Goal: Check status: Check status

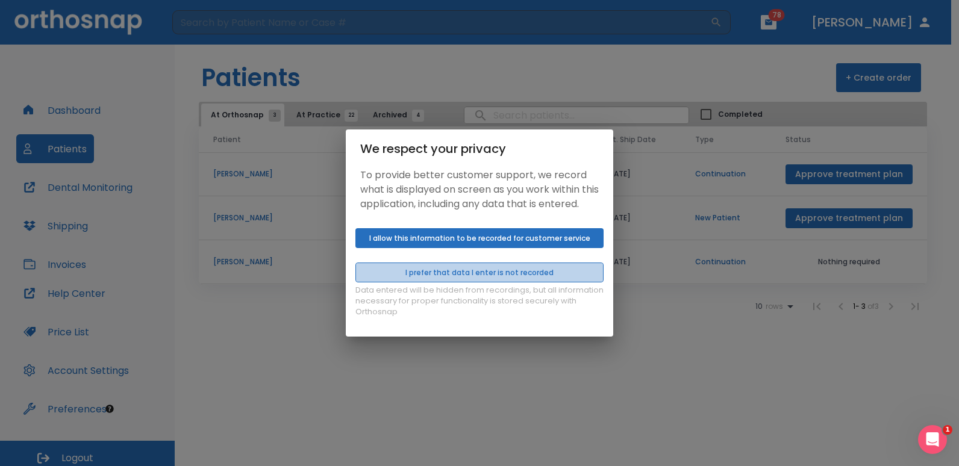
click at [506, 272] on button "I prefer that data I enter is not recorded" at bounding box center [480, 273] width 248 height 20
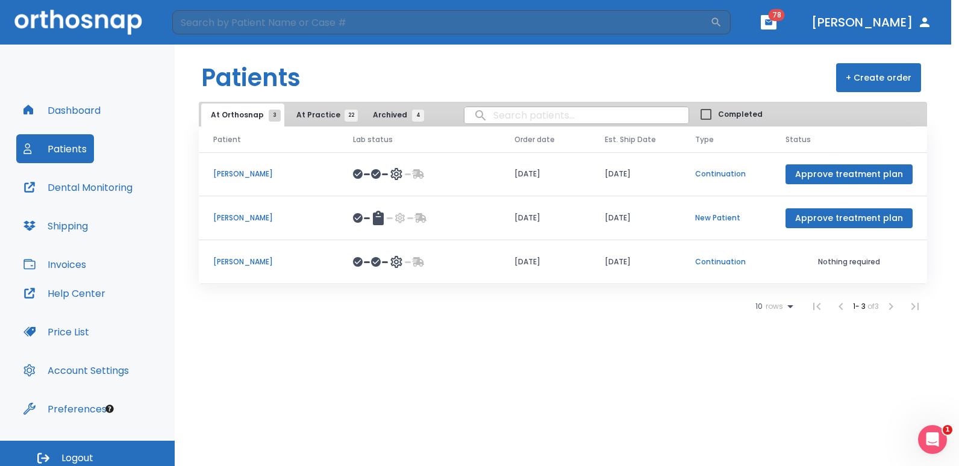
click at [510, 107] on div "We respect your privacy To provide better customer support, we record what is d…" at bounding box center [479, 233] width 959 height 466
click at [508, 115] on div "We respect your privacy To provide better customer support, we record what is d…" at bounding box center [479, 233] width 959 height 466
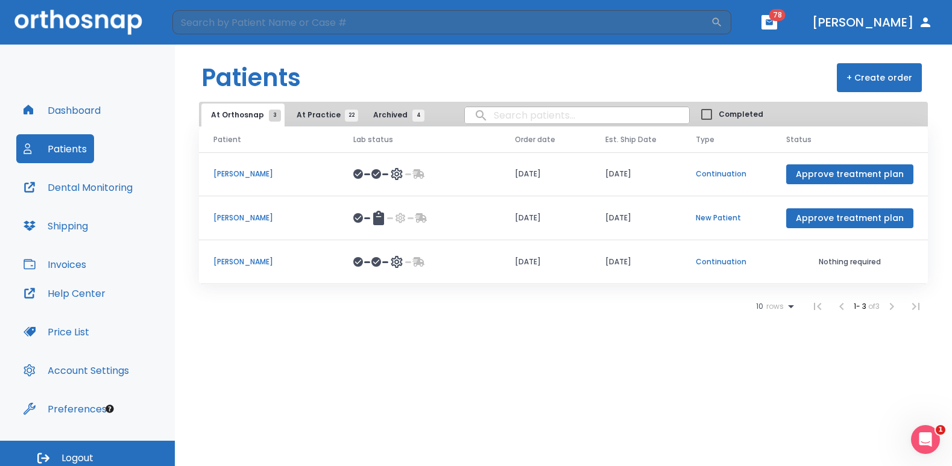
click at [509, 119] on input "search" at bounding box center [577, 116] width 224 height 24
type input "a"
type input "banis"
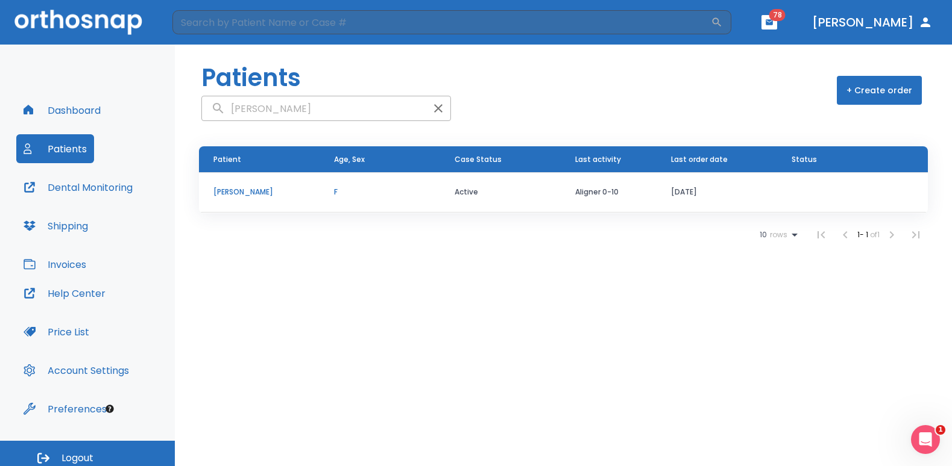
click at [258, 190] on p "[PERSON_NAME]" at bounding box center [259, 192] width 92 height 11
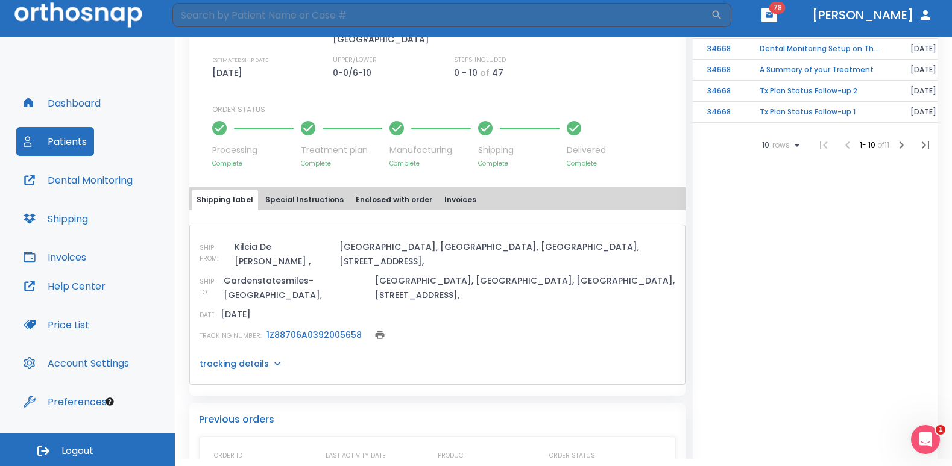
scroll to position [516, 0]
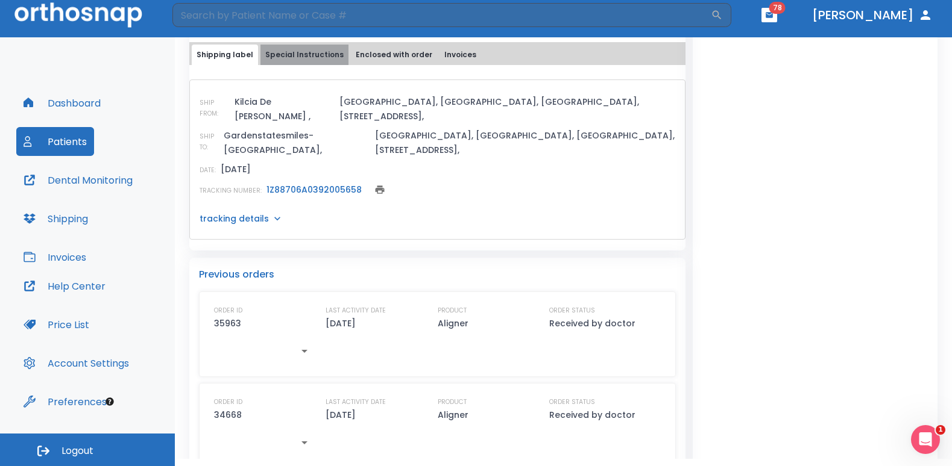
click at [304, 60] on button "Special Instructions" at bounding box center [304, 55] width 88 height 20
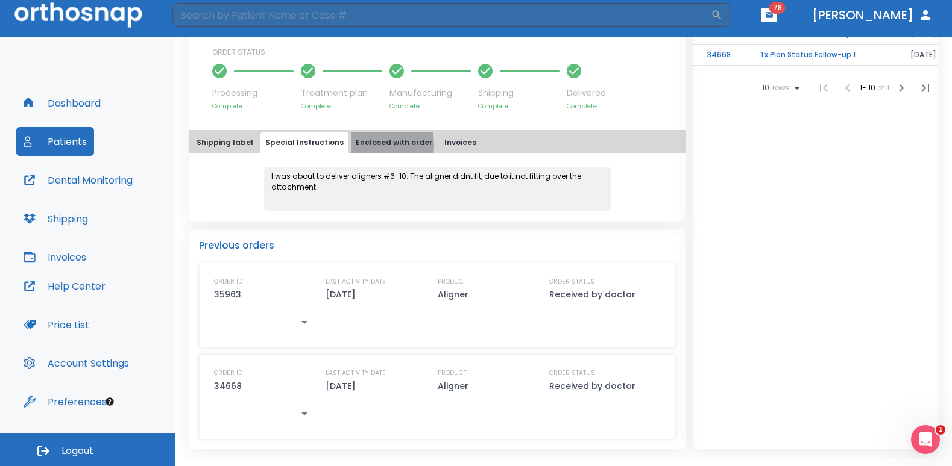
click at [366, 145] on button "Enclosed with order" at bounding box center [394, 143] width 86 height 20
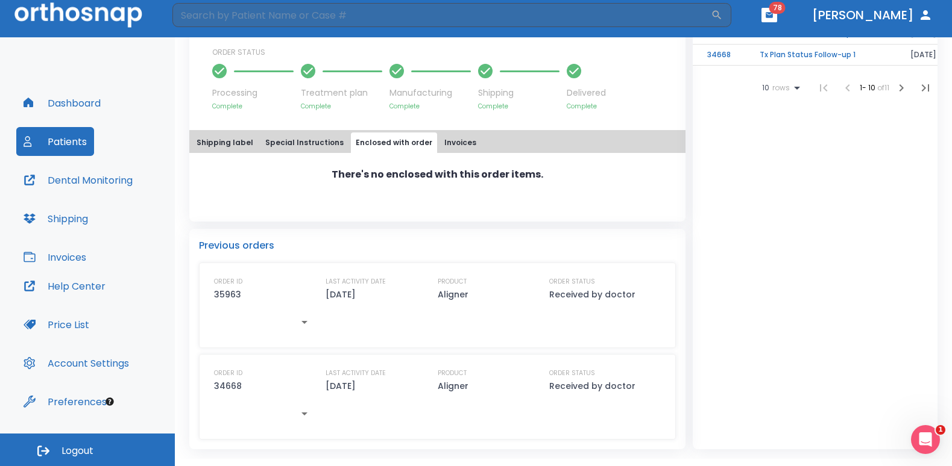
click at [449, 146] on button "Invoices" at bounding box center [460, 143] width 42 height 20
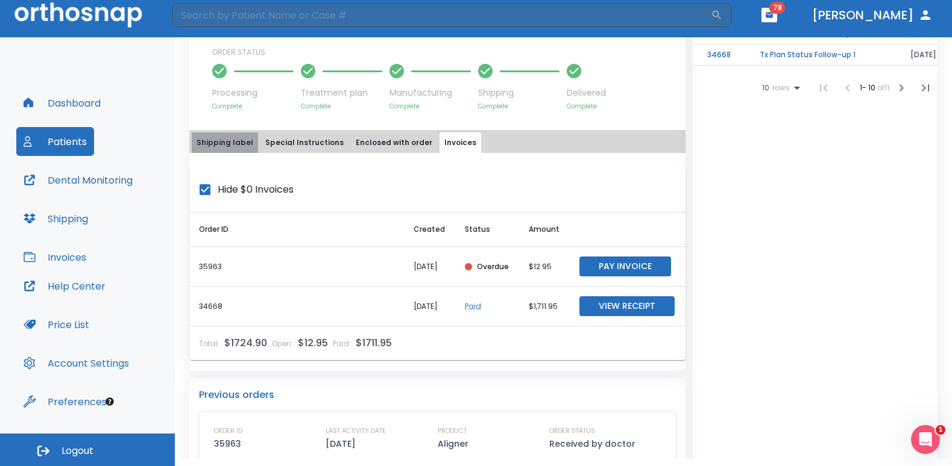
click at [240, 143] on button "Shipping label" at bounding box center [225, 143] width 66 height 20
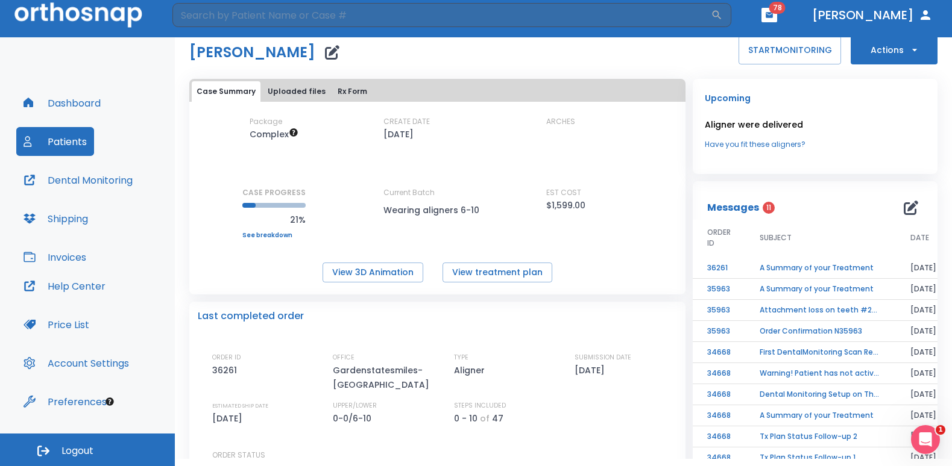
scroll to position [0, 0]
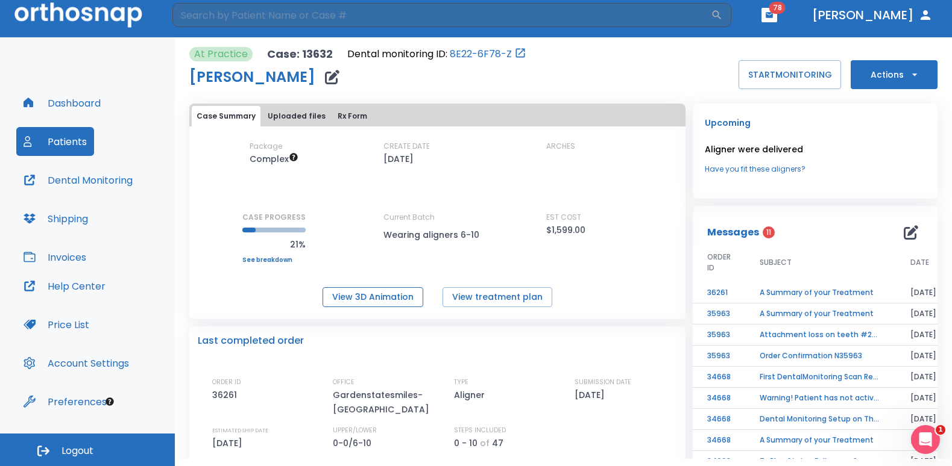
click at [357, 297] on button "View 3D Animation" at bounding box center [372, 297] width 101 height 20
click at [467, 290] on button "View treatment plan" at bounding box center [497, 297] width 110 height 20
